Goal: Task Accomplishment & Management: Use online tool/utility

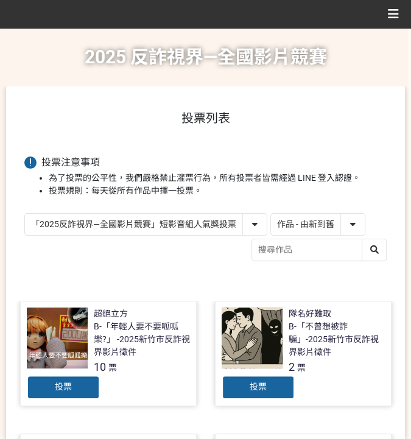
click at [303, 217] on select "作品 - 由新到舊 作品 - 由舊到新 票數 - 由多到少 票數 - 由少到多" at bounding box center [318, 224] width 94 height 21
select select "vote"
click at [271, 214] on select "作品 - 由新到舊 作品 - 由舊到新 票數 - 由多到少 票數 - 由少到多" at bounding box center [318, 224] width 94 height 21
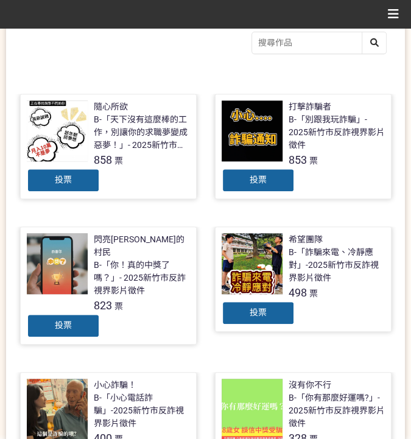
scroll to position [243, 0]
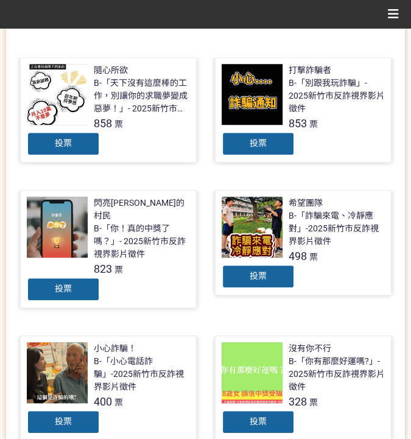
click at [63, 283] on div "投票" at bounding box center [63, 289] width 73 height 24
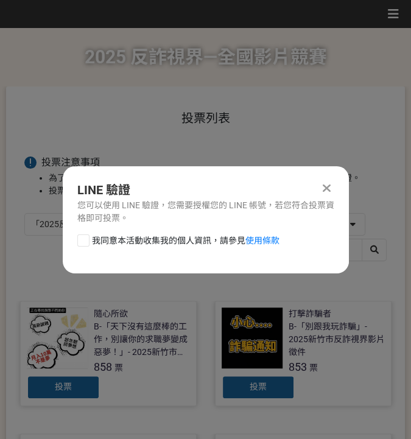
scroll to position [0, 0]
click at [108, 241] on span "我同意本活動收集我的個人資訊，請參見 使用條款" at bounding box center [185, 240] width 187 height 13
click at [86, 241] on input "我同意本活動收集我的個人資訊，請參見 使用條款" at bounding box center [82, 240] width 8 height 8
checkbox input "false"
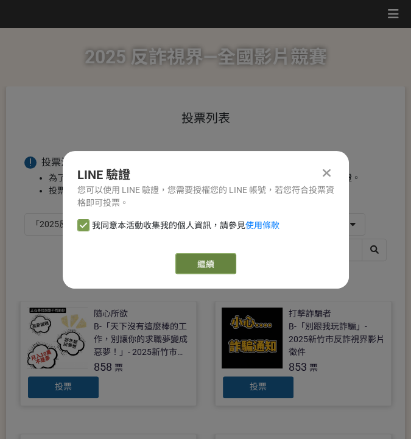
click at [191, 265] on link "繼續" at bounding box center [205, 263] width 61 height 21
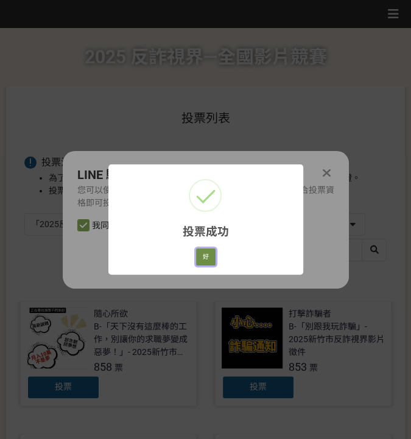
click at [200, 260] on button "好" at bounding box center [205, 256] width 19 height 17
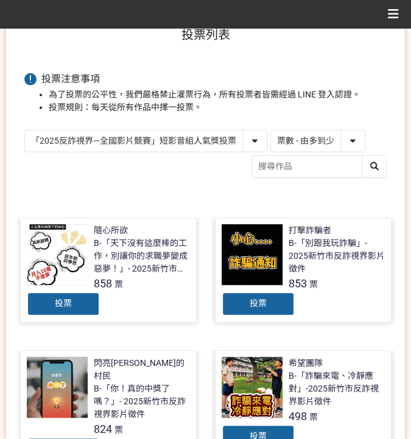
scroll to position [35, 0]
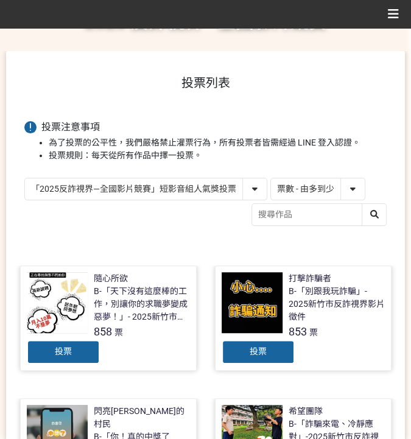
click at [130, 186] on select "「2025反詐視界—全國影片競賽」短影音組人氣獎投票 「2025反詐視界—全國影片競賽」短片組人氣獎投票" at bounding box center [146, 188] width 242 height 21
select select "13146"
click at [25, 178] on select "「2025反詐視界—全國影片競賽」短影音組人氣獎投票 「2025反詐視界—全國影片競賽」短片組人氣獎投票" at bounding box center [146, 188] width 242 height 21
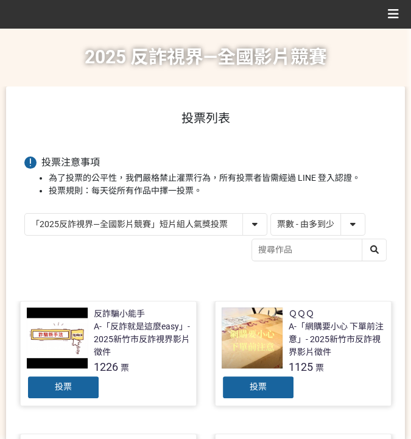
scroll to position [162, 0]
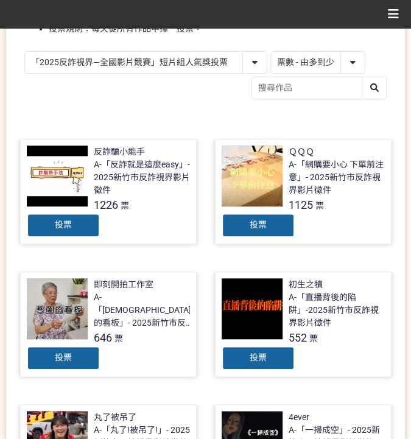
click at [243, 223] on div "投票" at bounding box center [257, 225] width 73 height 24
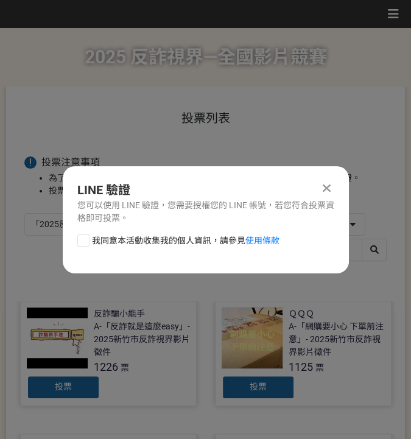
scroll to position [0, 0]
click at [163, 242] on span "我同意本活動收集我的個人資訊，請參見 使用條款" at bounding box center [185, 240] width 187 height 13
click at [86, 242] on input "我同意本活動收集我的個人資訊，請參見 使用條款" at bounding box center [82, 240] width 8 height 8
checkbox input "false"
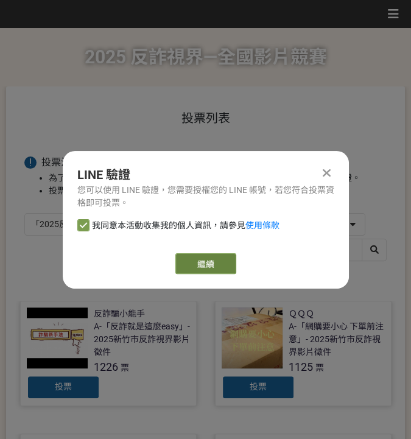
click at [190, 253] on link "繼續" at bounding box center [205, 263] width 61 height 21
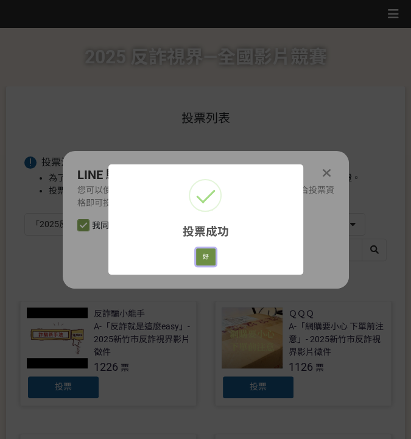
click at [209, 257] on button "好" at bounding box center [205, 256] width 19 height 17
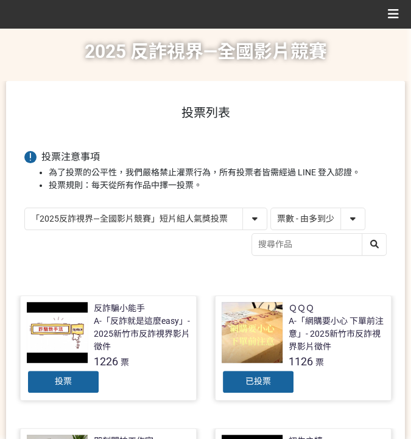
scroll to position [138, 0]
